Goal: Task Accomplishment & Management: Manage account settings

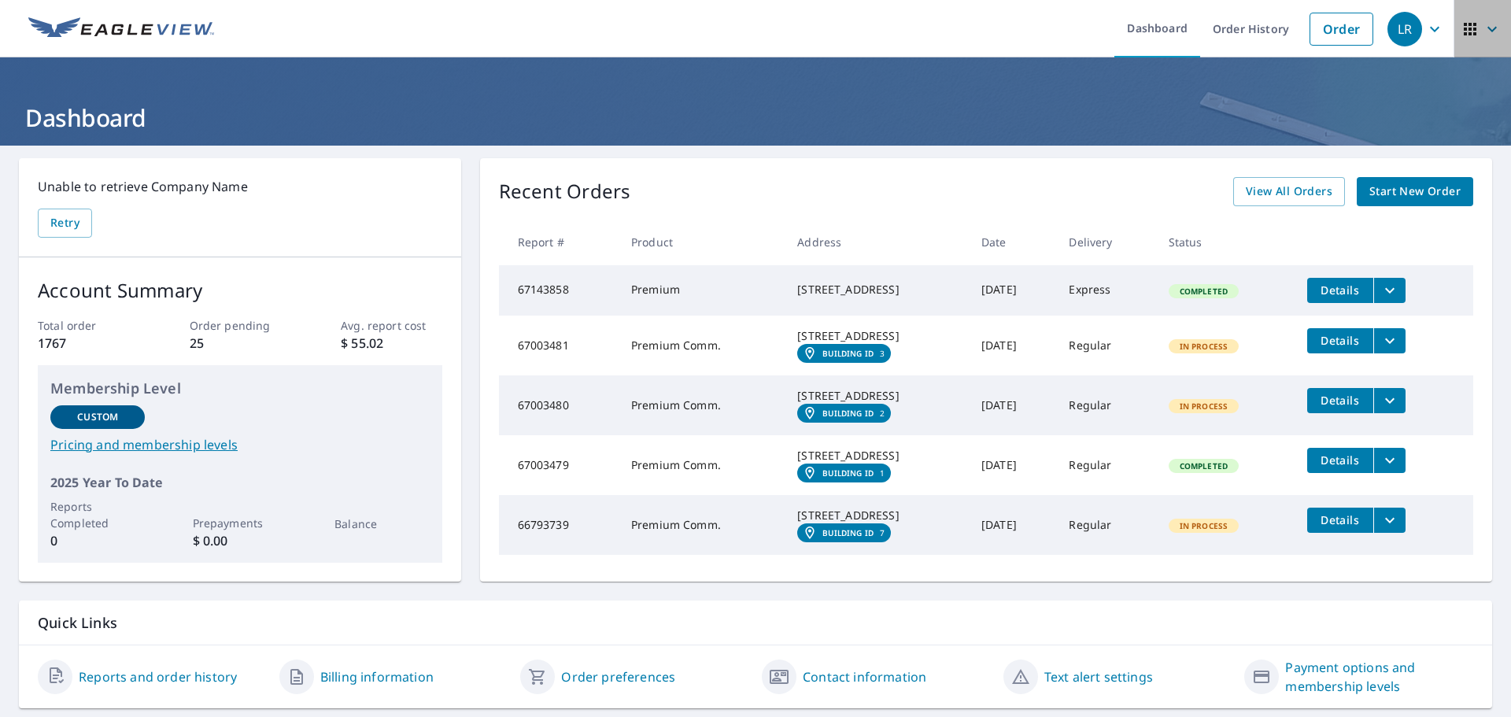
click at [1464, 30] on icon "button" at bounding box center [1470, 29] width 13 height 13
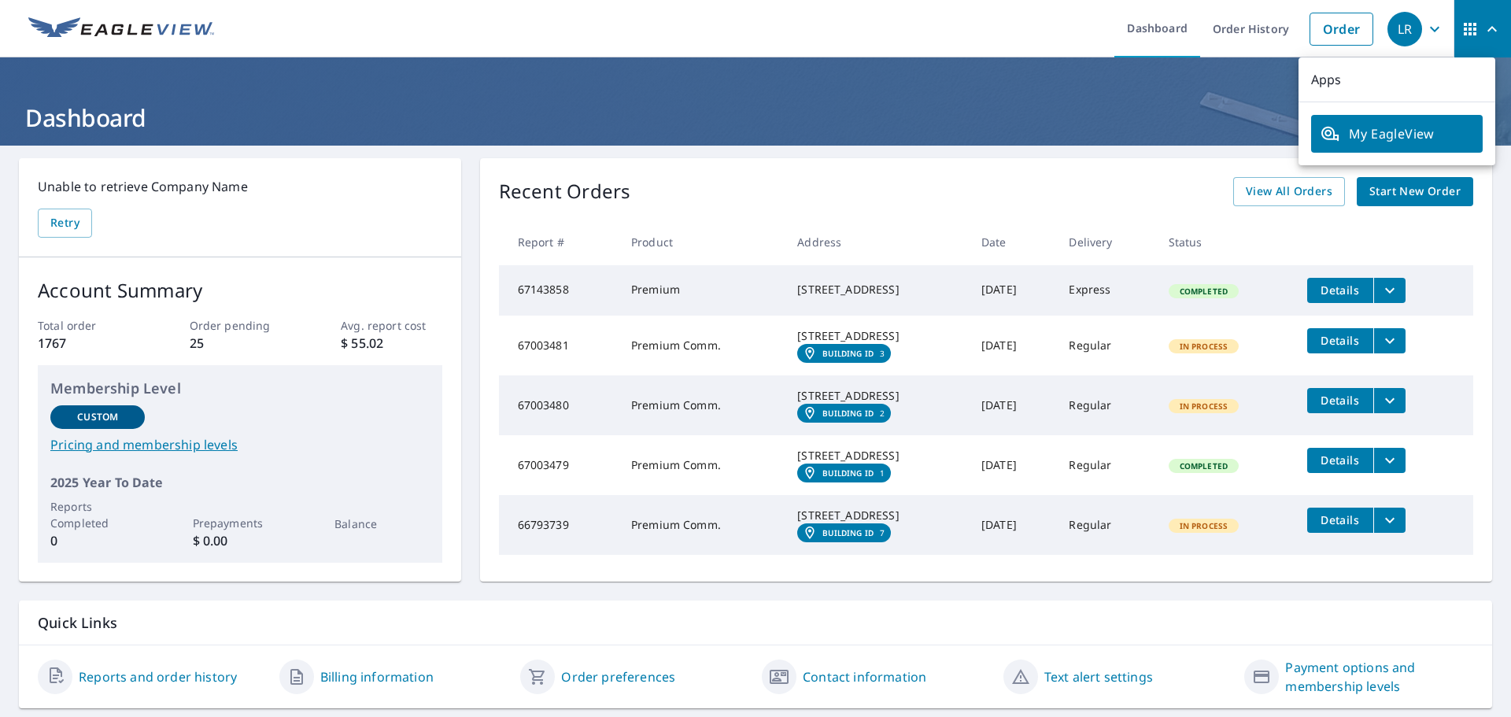
click at [1465, 42] on span "button" at bounding box center [1483, 29] width 44 height 38
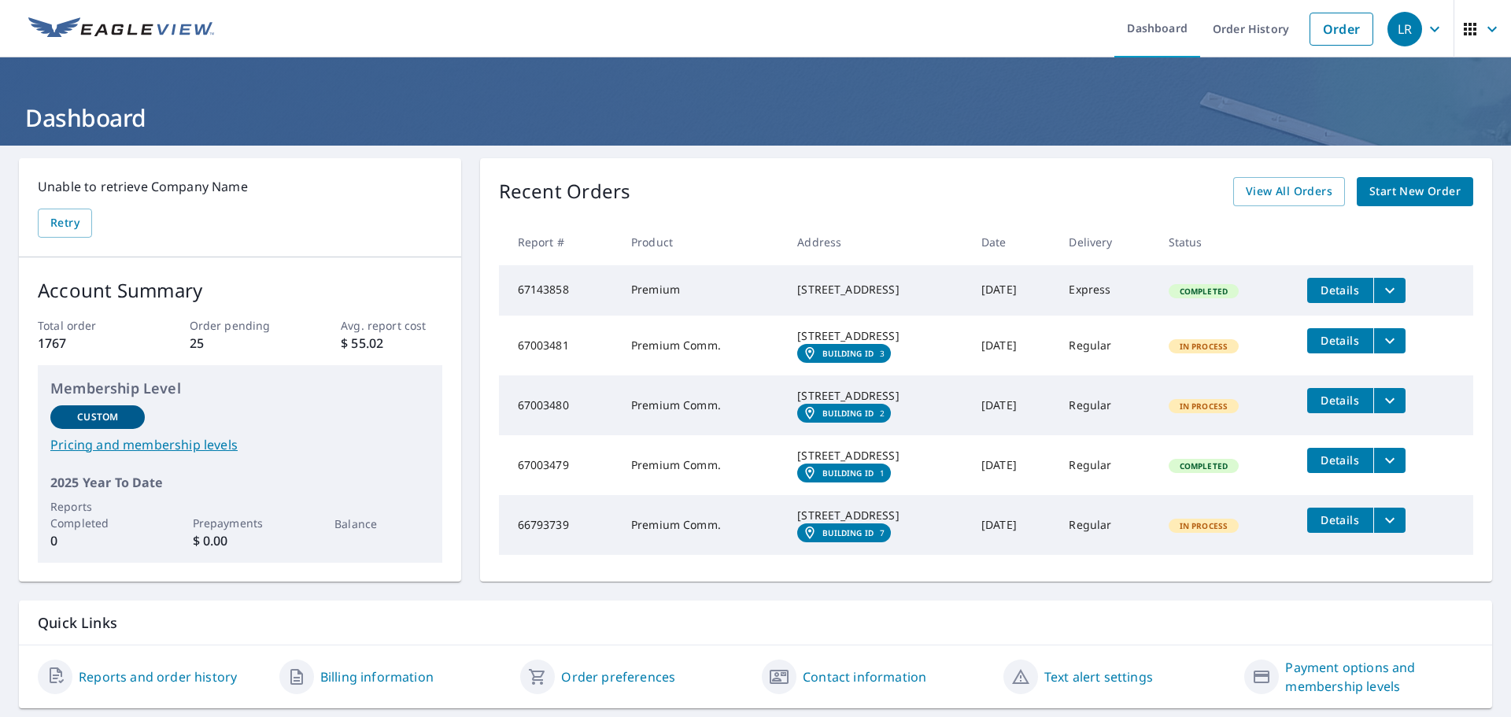
scroll to position [105, 0]
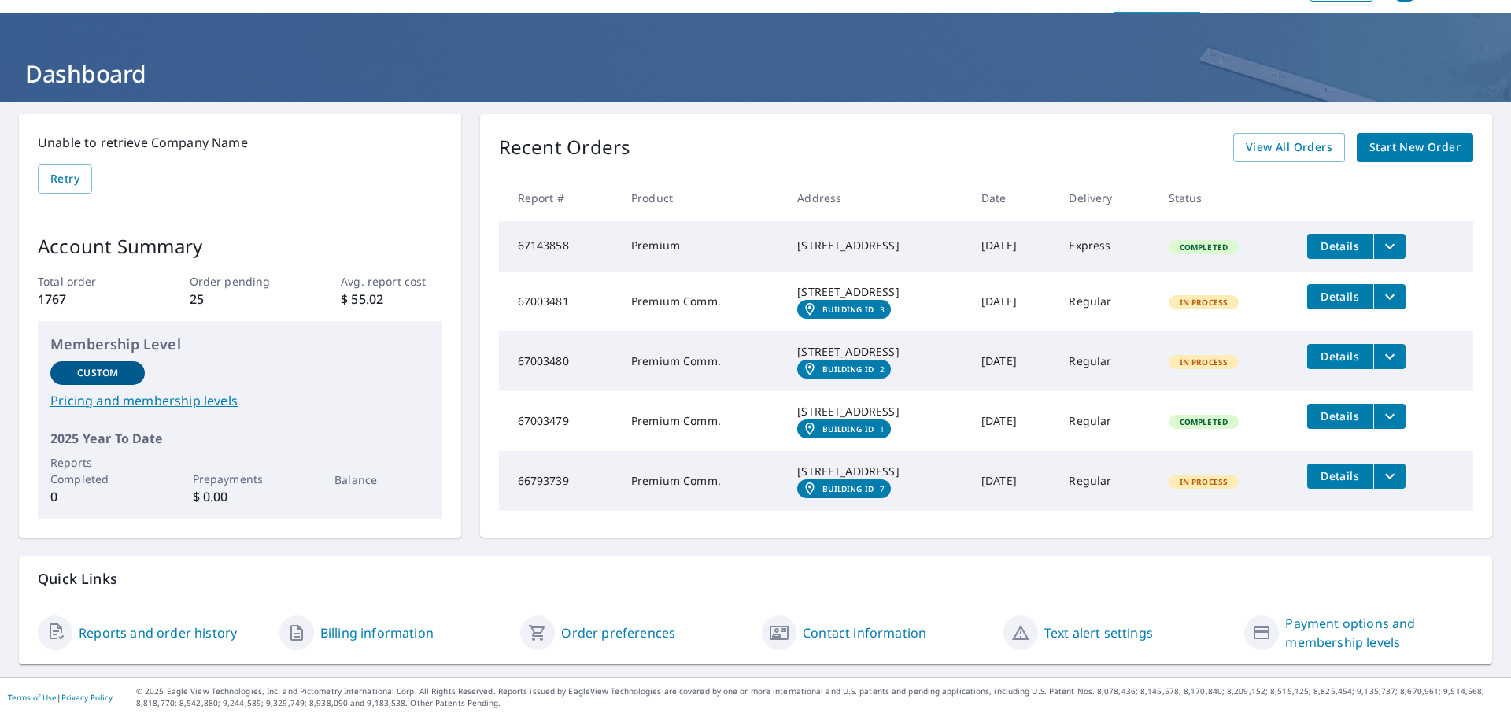
click at [376, 630] on link "Billing information" at bounding box center [376, 632] width 113 height 19
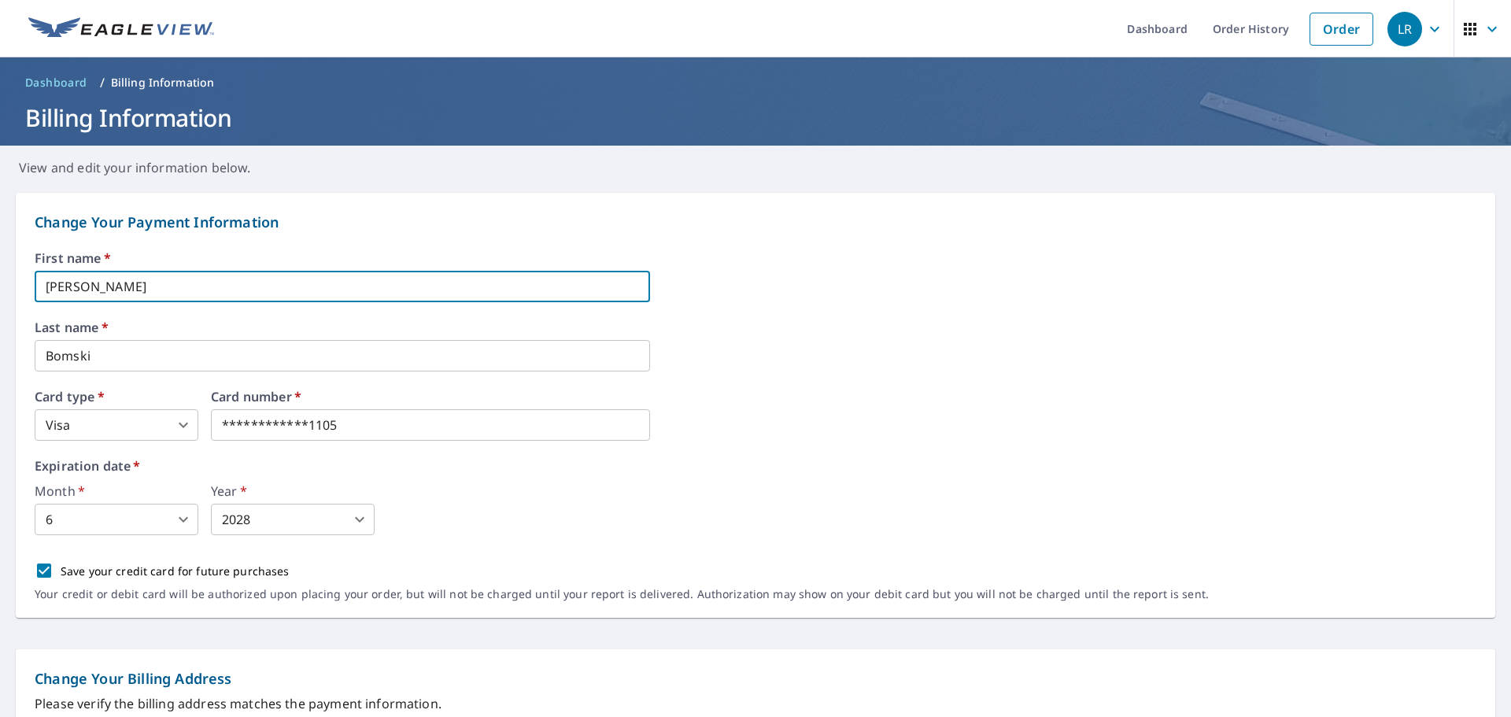
drag, startPoint x: 257, startPoint y: 295, endPoint x: -216, endPoint y: 252, distance: 475.7
click at [0, 252] on html "**********" at bounding box center [755, 358] width 1511 height 717
type input "[PERSON_NAME]"
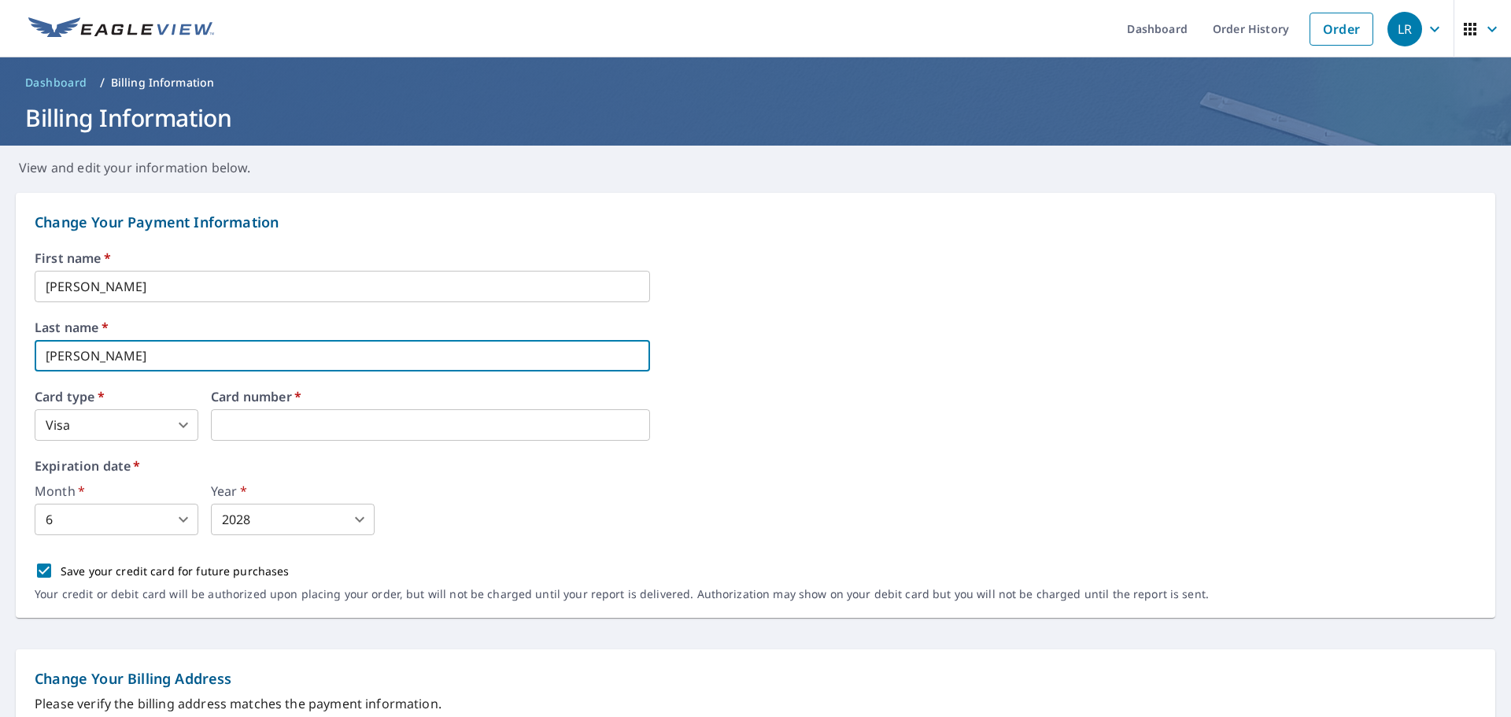
type input "[PERSON_NAME]"
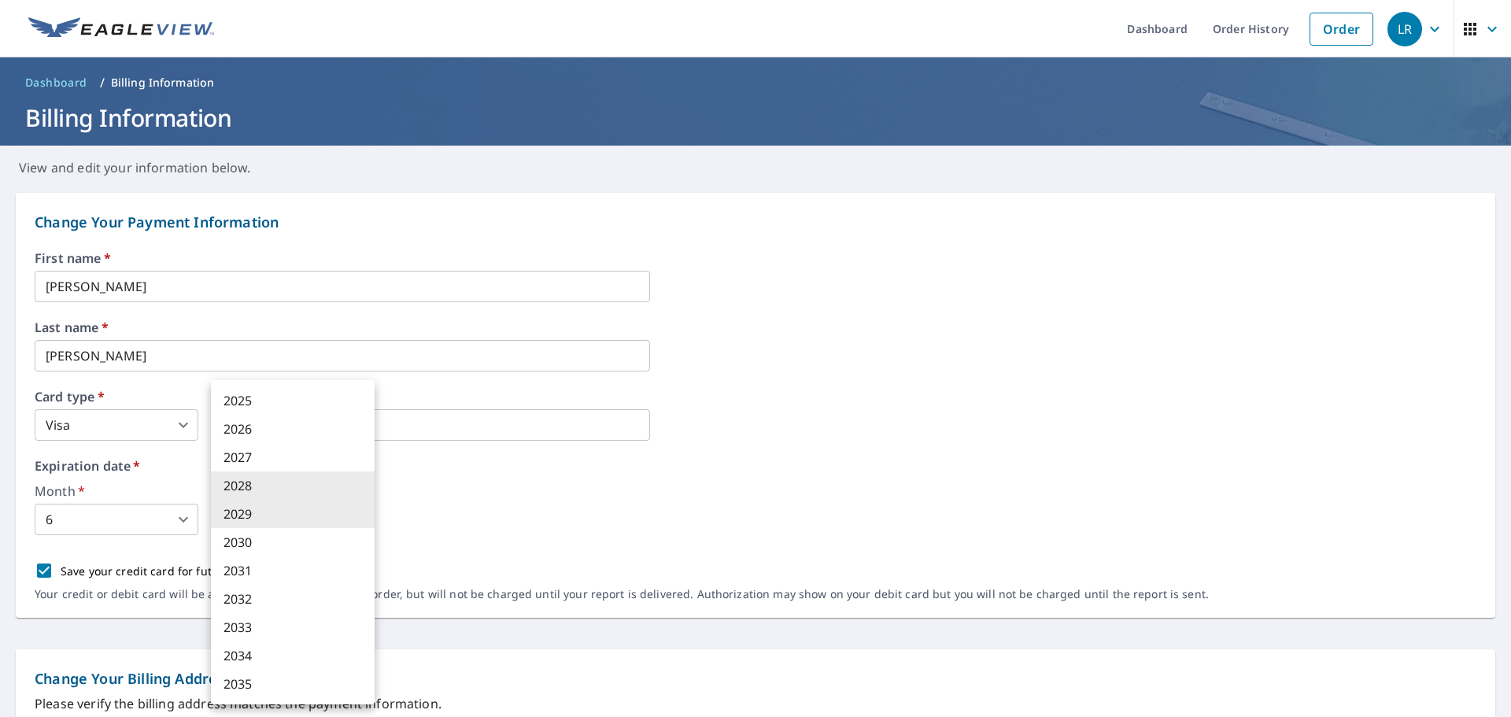
type input "2029"
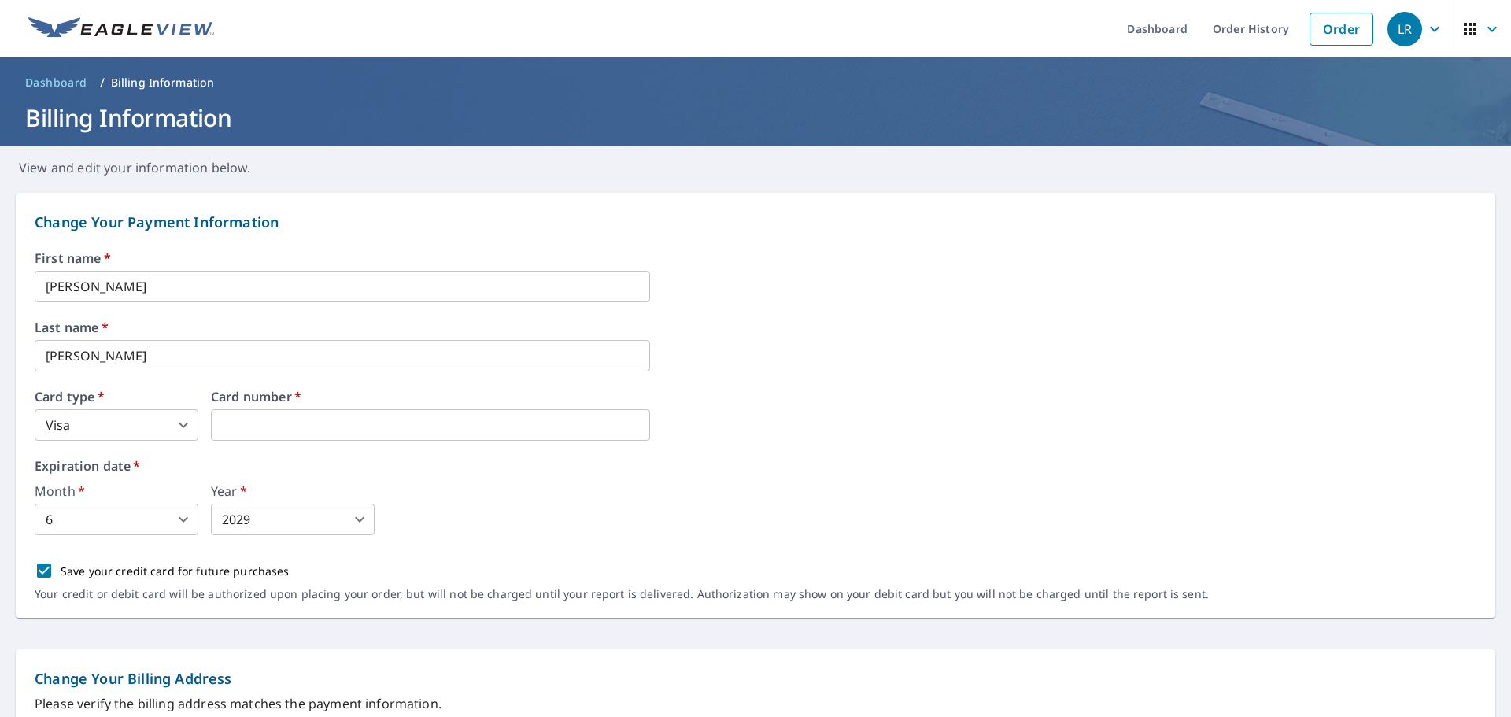
click at [851, 430] on div "Card type   * Visa 2 ​ Card number   *" at bounding box center [756, 415] width 1442 height 50
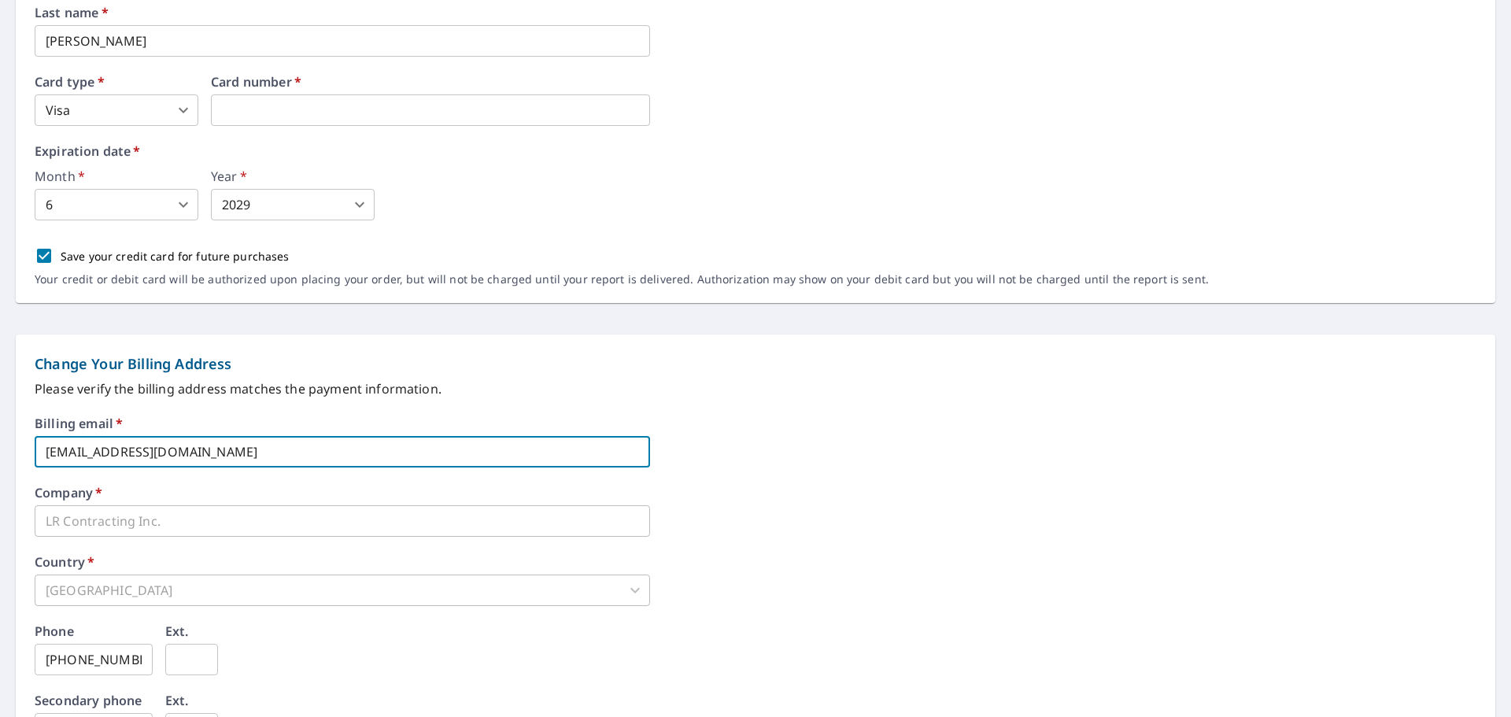
drag, startPoint x: 290, startPoint y: 456, endPoint x: -61, endPoint y: 445, distance: 350.4
click at [0, 445] on html "LR LR Dashboard Order History Order LR Dashboard / Billing Information Billing …" at bounding box center [755, 358] width 1511 height 717
type input "[EMAIL_ADDRESS][DOMAIN_NAME]"
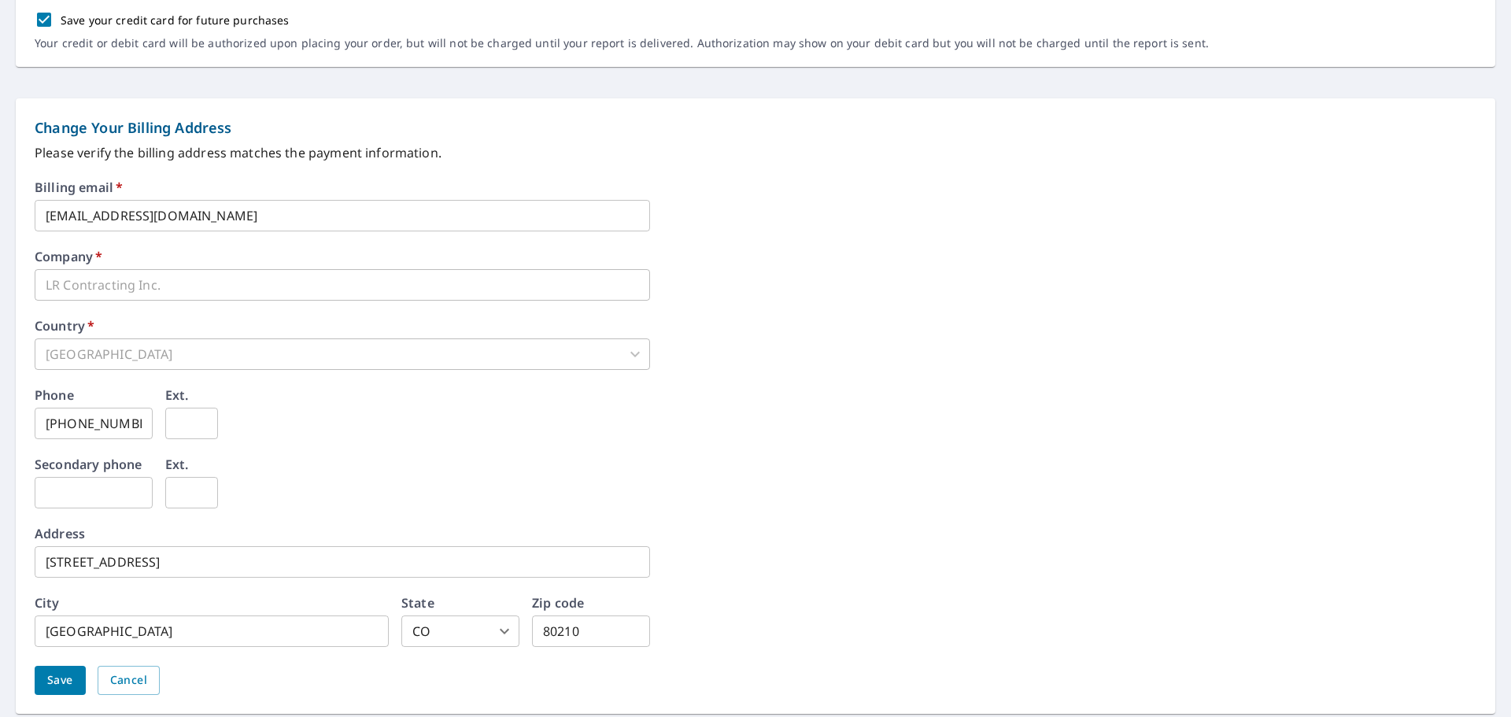
scroll to position [604, 0]
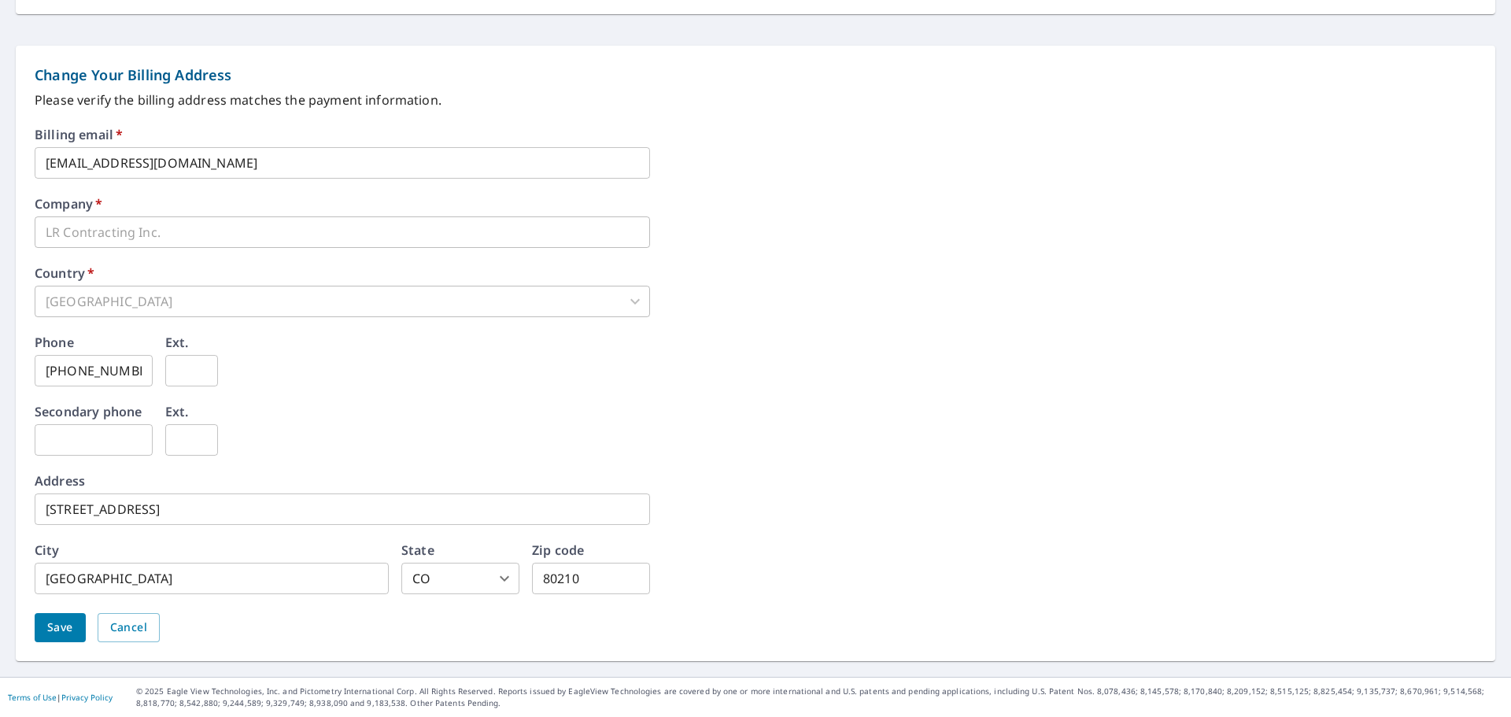
click at [80, 631] on button "Save" at bounding box center [60, 627] width 51 height 29
